Goal: Book appointment/travel/reservation

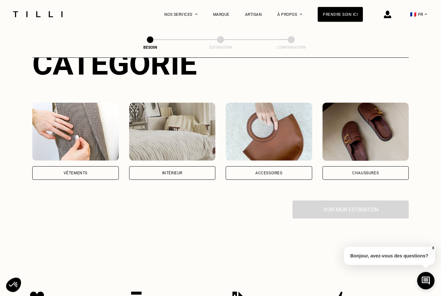
scroll to position [94, 0]
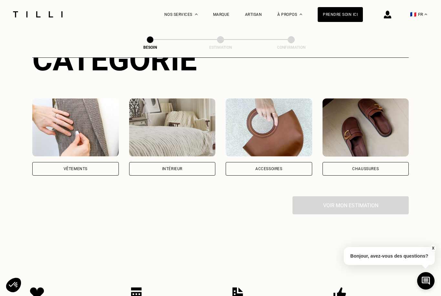
click at [198, 162] on div "Intérieur" at bounding box center [172, 169] width 86 height 14
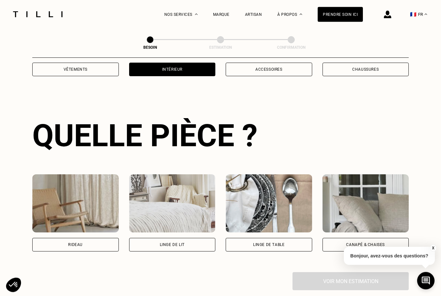
scroll to position [211, 0]
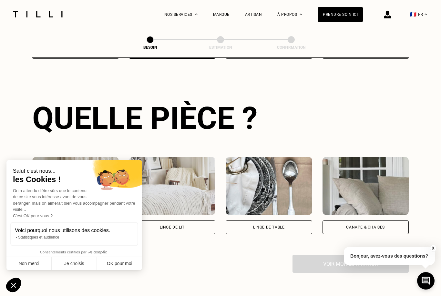
click at [117, 266] on button "OK pour moi" at bounding box center [119, 264] width 45 height 14
checkbox input "true"
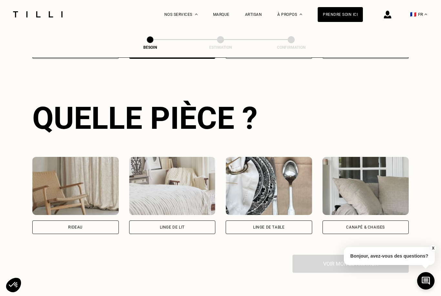
click at [90, 222] on div "Rideau" at bounding box center [75, 227] width 86 height 14
select select "FR"
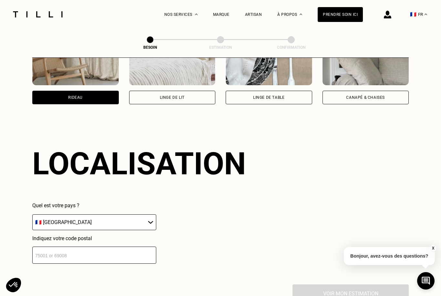
scroll to position [386, 0]
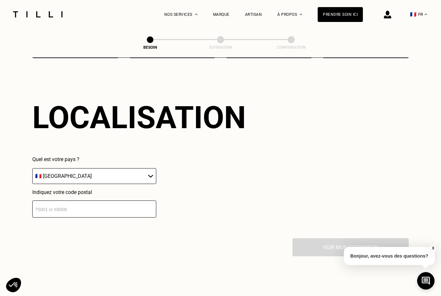
click at [117, 214] on input "number" at bounding box center [94, 208] width 124 height 17
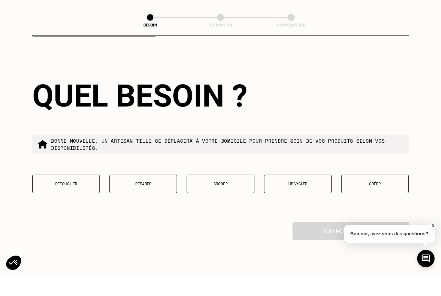
scroll to position [571, 0]
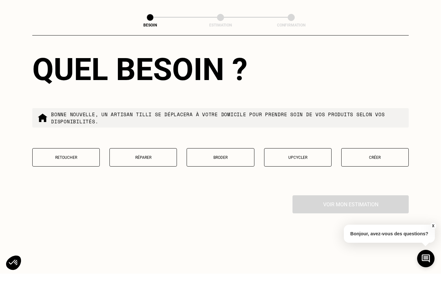
type input "76600"
click at [79, 177] on p "Retoucher" at bounding box center [66, 179] width 60 height 5
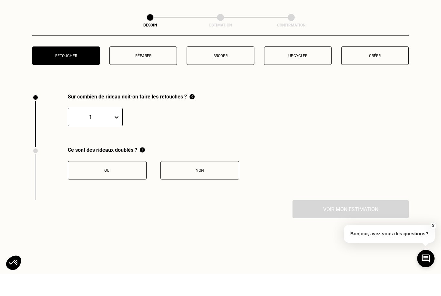
scroll to position [715, 0]
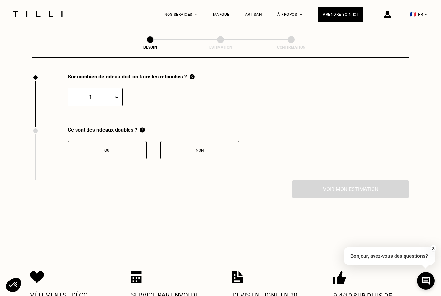
click at [188, 154] on button "Non" at bounding box center [199, 150] width 79 height 18
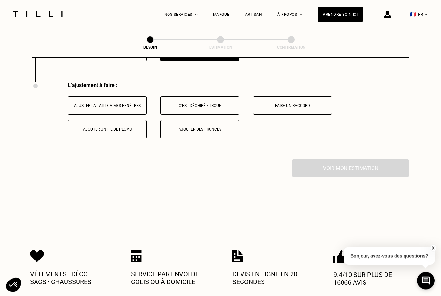
scroll to position [822, 0]
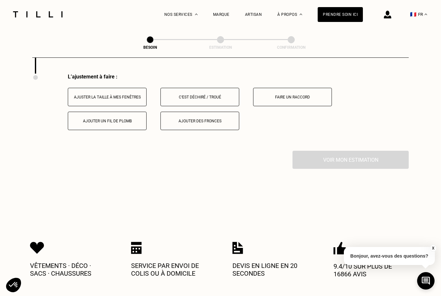
click at [119, 97] on div "Ajuster la taille à mes fenêtres" at bounding box center [107, 97] width 72 height 5
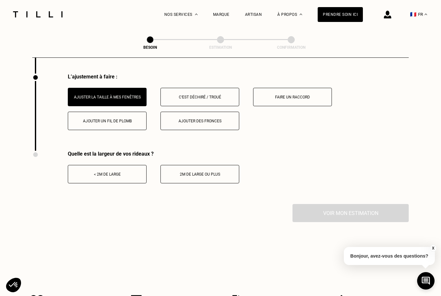
click at [123, 177] on button "< 2m de large" at bounding box center [107, 174] width 79 height 18
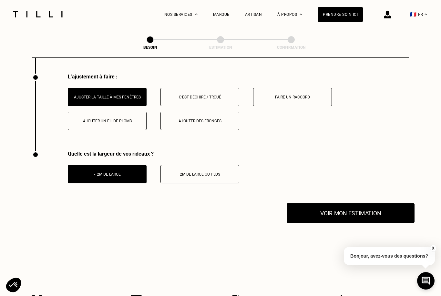
click at [375, 212] on button "Voir mon estimation" at bounding box center [350, 213] width 128 height 20
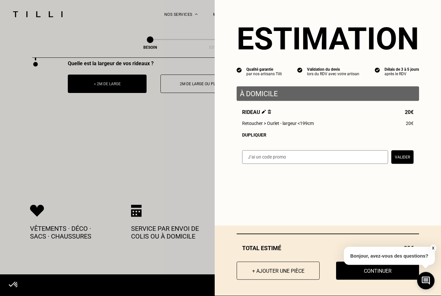
scroll to position [919, 0]
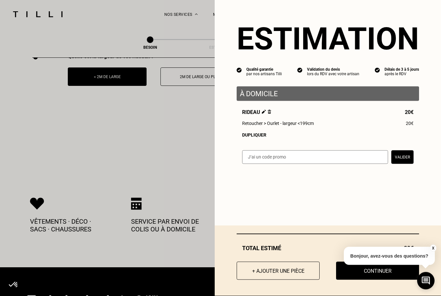
click at [435, 252] on button "X" at bounding box center [432, 247] width 6 height 7
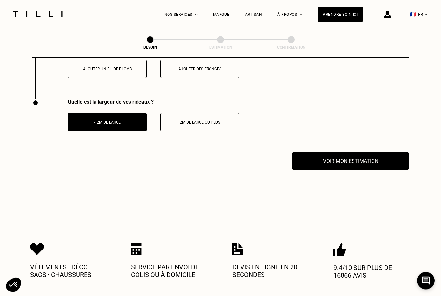
scroll to position [874, 0]
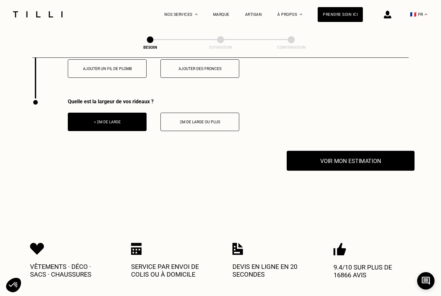
click at [329, 163] on button "Voir mon estimation" at bounding box center [350, 161] width 128 height 20
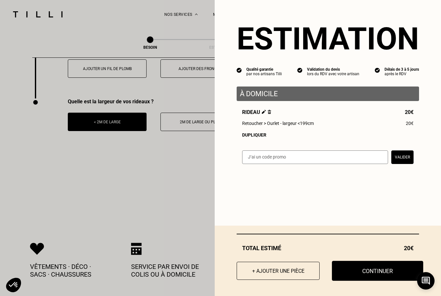
click at [358, 266] on button "Continuer" at bounding box center [377, 271] width 91 height 20
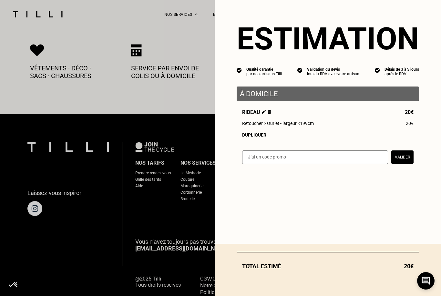
select select "FR"
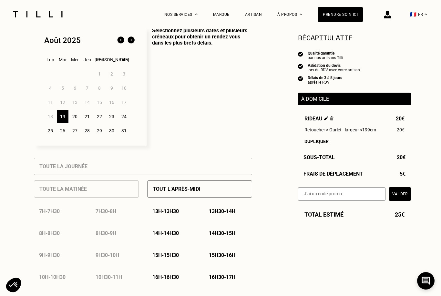
scroll to position [169, 0]
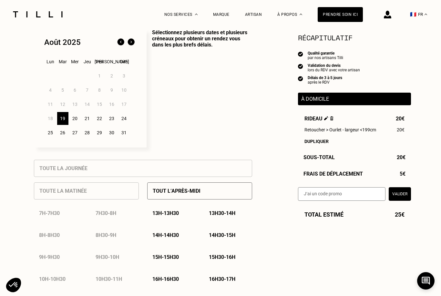
click at [101, 137] on div "29" at bounding box center [99, 132] width 11 height 13
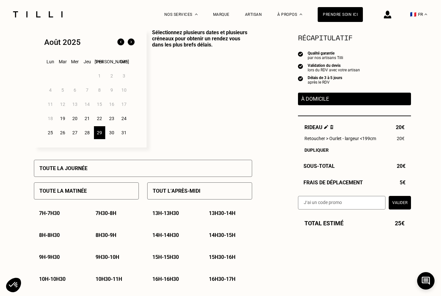
click at [53, 166] on div "Toute la journée" at bounding box center [143, 168] width 218 height 17
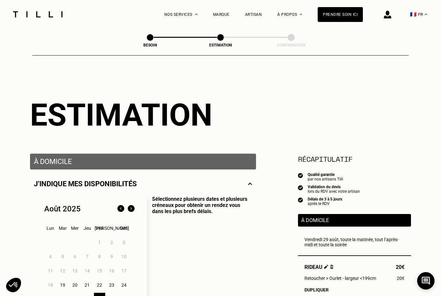
scroll to position [0, 0]
